Goal: Task Accomplishment & Management: Manage account settings

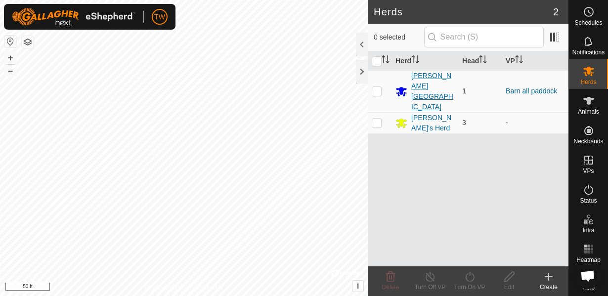
click at [417, 79] on div "[PERSON_NAME][GEOGRAPHIC_DATA]" at bounding box center [432, 92] width 43 height 42
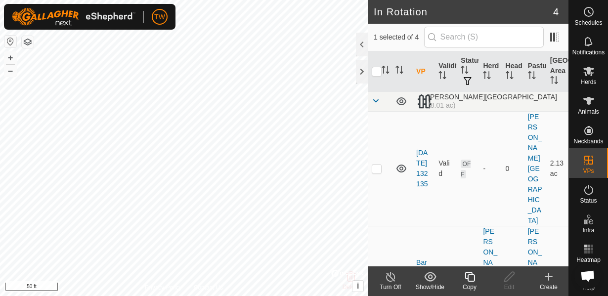
click at [392, 277] on icon at bounding box center [391, 277] width 12 height 12
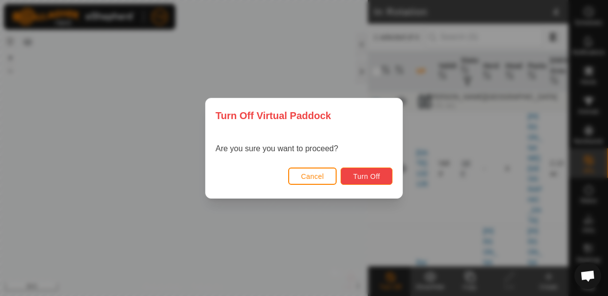
click at [367, 178] on span "Turn Off" at bounding box center [366, 177] width 27 height 8
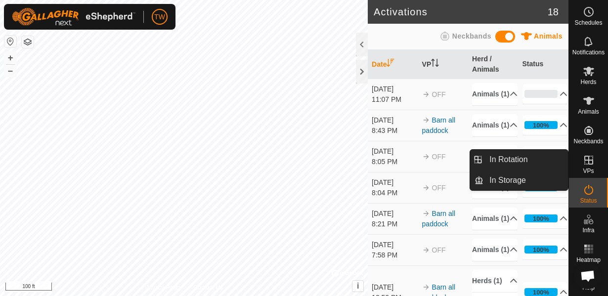
click at [600, 165] on div "VPs" at bounding box center [588, 163] width 39 height 30
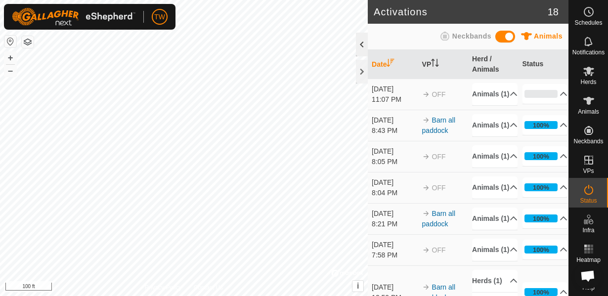
click at [365, 45] on div at bounding box center [362, 45] width 12 height 24
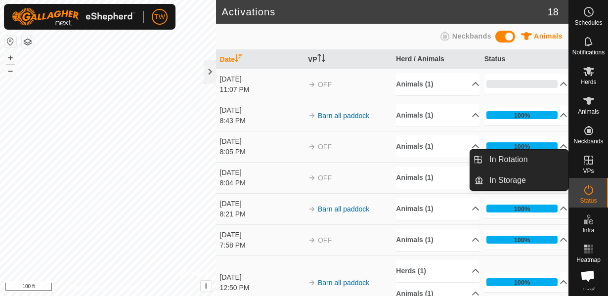
click at [589, 169] on span "VPs" at bounding box center [588, 171] width 11 height 6
click at [524, 160] on link "In Rotation" at bounding box center [526, 160] width 85 height 20
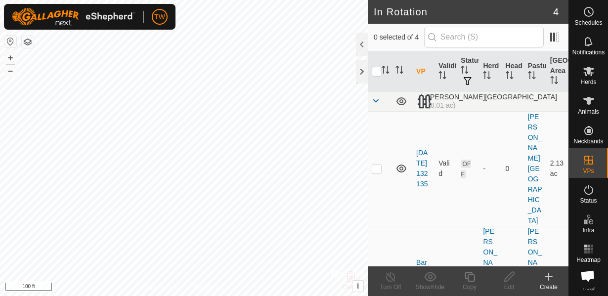
checkbox input "true"
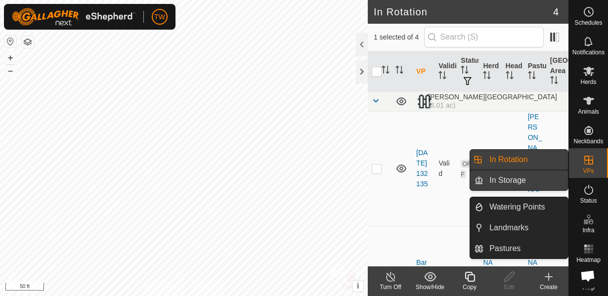
click at [519, 181] on link "In Storage" at bounding box center [526, 181] width 85 height 20
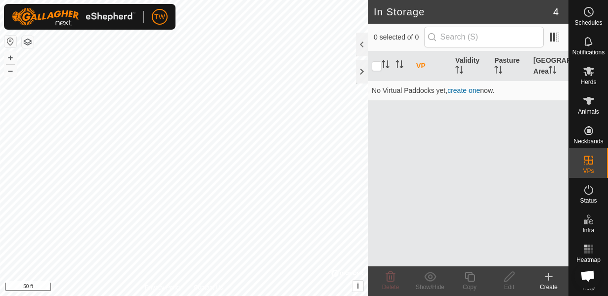
click at [549, 279] on icon at bounding box center [549, 277] width 12 height 12
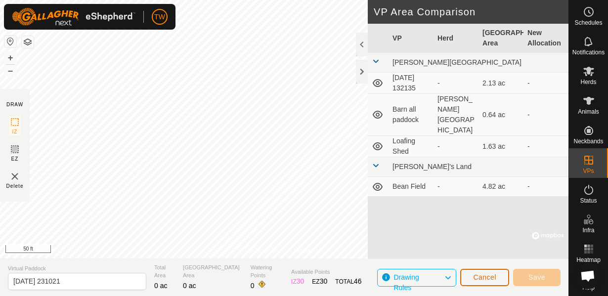
click at [491, 275] on span "Cancel" at bounding box center [484, 277] width 23 height 8
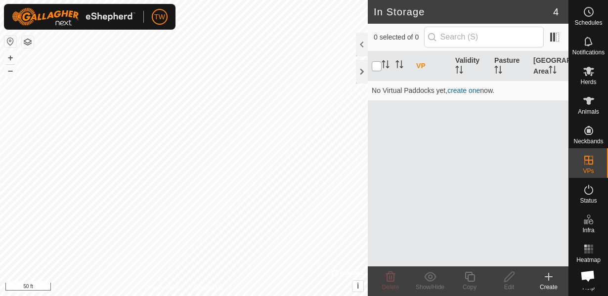
click at [380, 68] on input "checkbox" at bounding box center [377, 66] width 10 height 10
checkbox input "true"
click at [552, 283] on div "Create" at bounding box center [549, 287] width 40 height 9
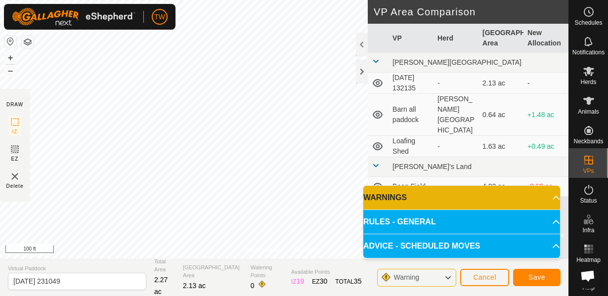
click at [405, 279] on span "Warning" at bounding box center [407, 277] width 26 height 8
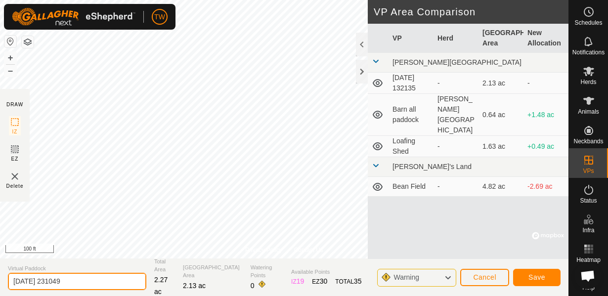
drag, startPoint x: 87, startPoint y: 281, endPoint x: 0, endPoint y: 299, distance: 87.8
click at [0, 296] on html "TW Schedules Notifications Herds Animals Neckbands VPs Status Infra Heatmap Hel…" at bounding box center [304, 148] width 608 height 296
type input "L"
type input "Keep up with sheep 2"
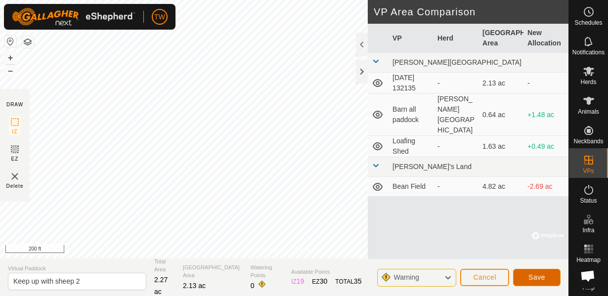
click at [546, 278] on button "Save" at bounding box center [536, 277] width 47 height 17
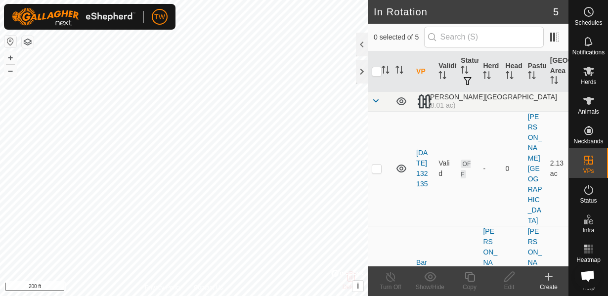
checkbox input "true"
click at [588, 102] on icon at bounding box center [588, 101] width 11 height 8
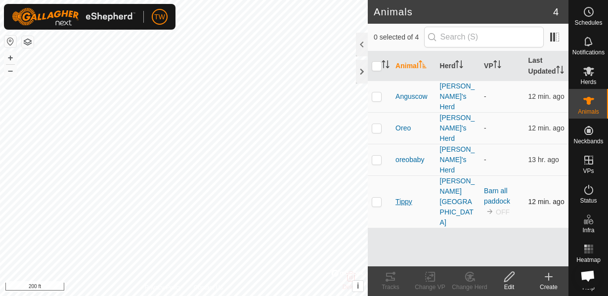
click at [408, 197] on span "Tippy" at bounding box center [404, 202] width 17 height 10
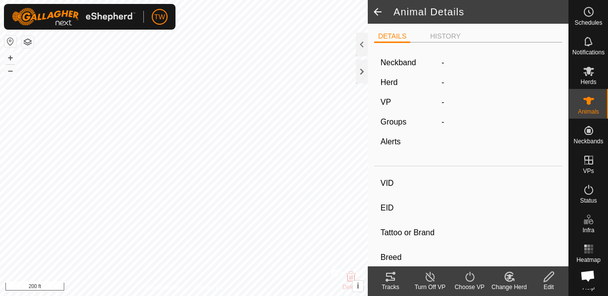
type input "Tippy"
type input "-"
type input "Tippy"
type input "-"
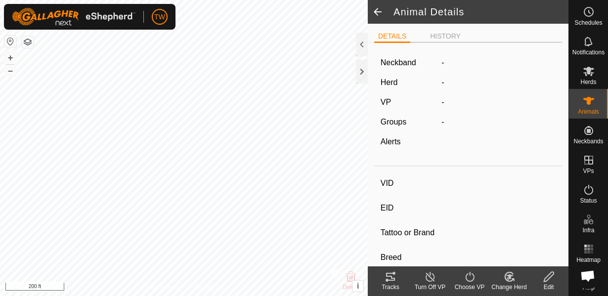
type input "Dry"
type input "500 kg"
type input "-"
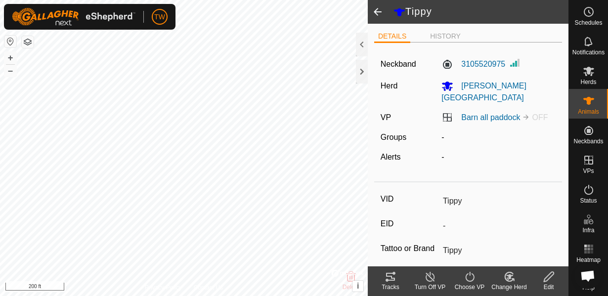
click at [471, 276] on icon at bounding box center [470, 277] width 12 height 12
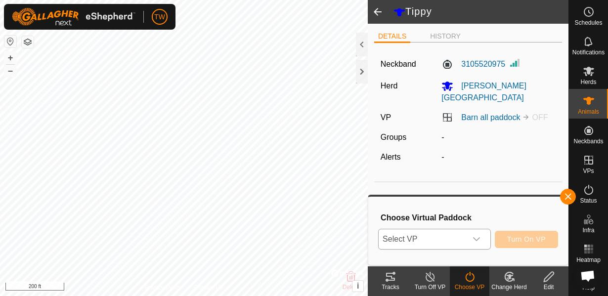
click at [480, 238] on icon "dropdown trigger" at bounding box center [476, 239] width 7 height 4
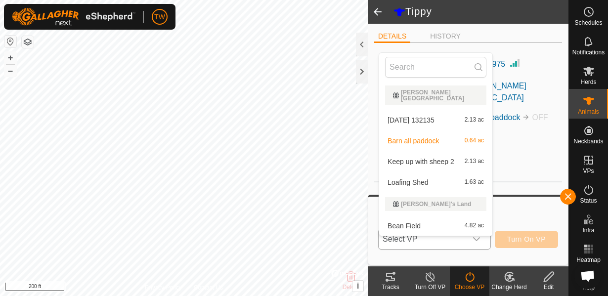
click at [447, 156] on li "Keep up with sheep 2 2.13 ac" at bounding box center [435, 162] width 113 height 20
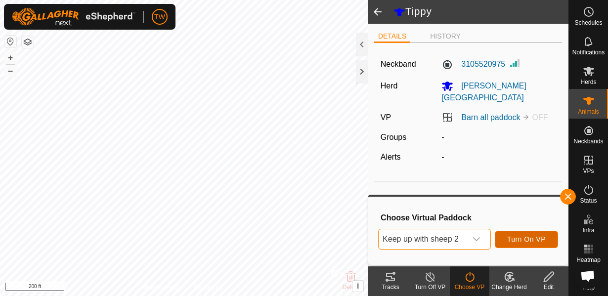
click at [523, 239] on span "Turn On VP" at bounding box center [526, 239] width 39 height 8
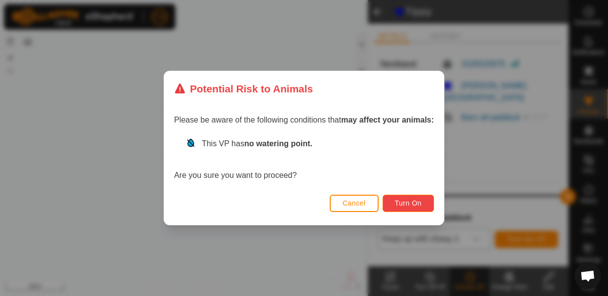
click at [404, 198] on button "Turn On" at bounding box center [408, 203] width 51 height 17
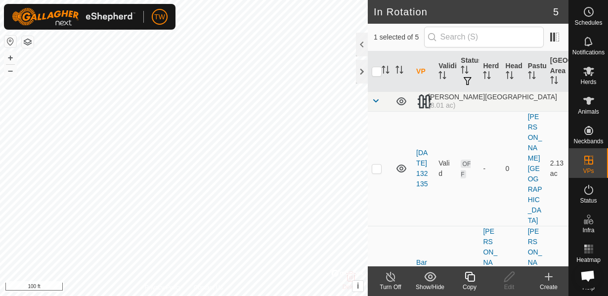
checkbox input "false"
checkbox input "true"
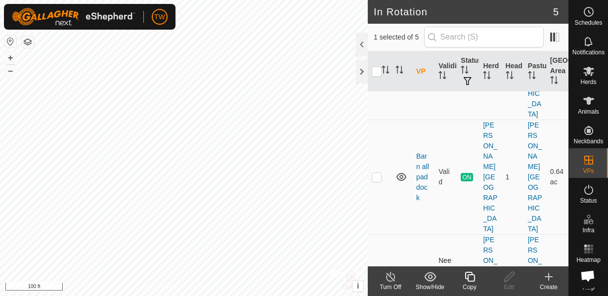
scroll to position [107, 0]
